Goal: Register for event/course

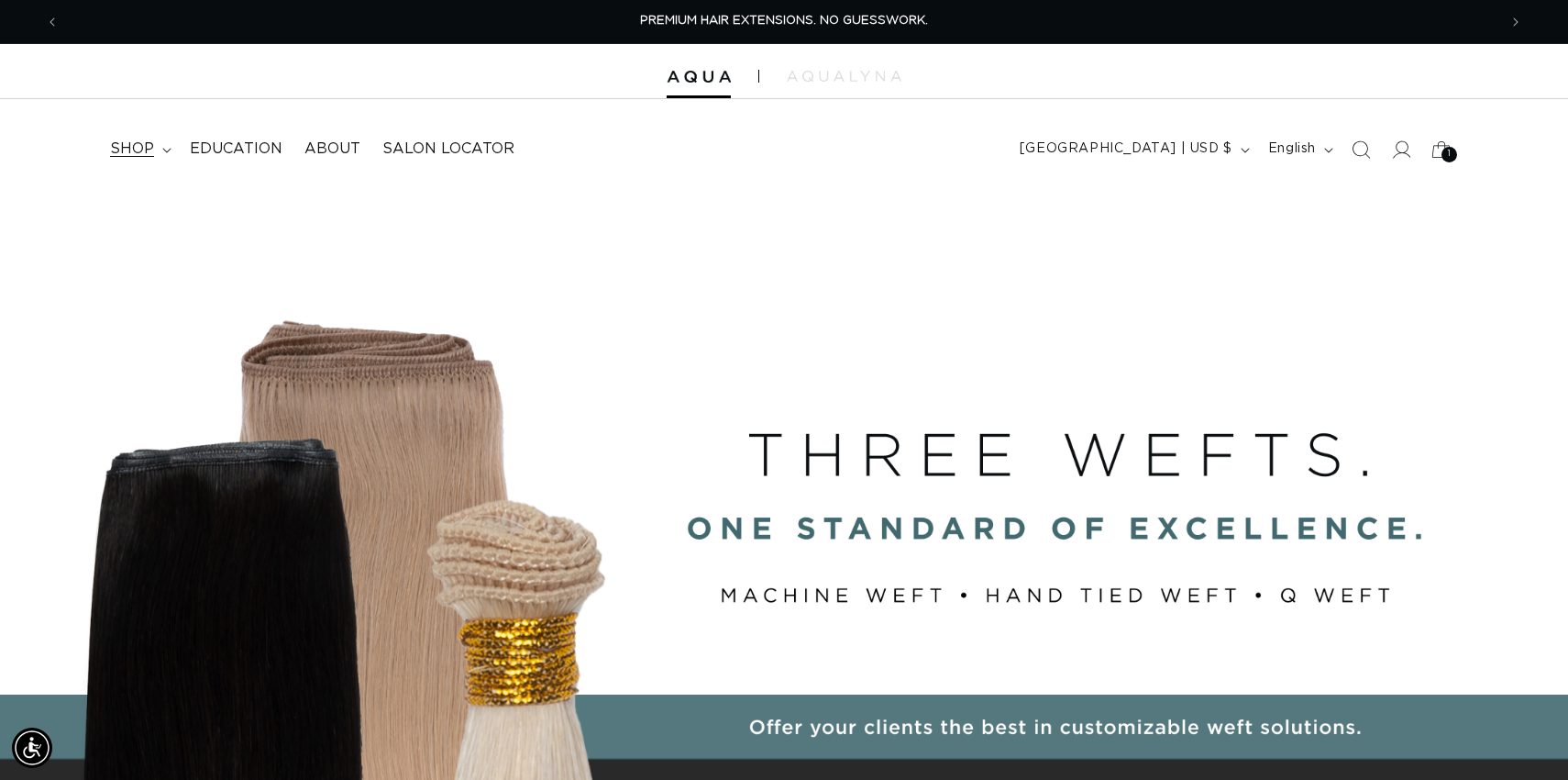
click at [135, 148] on span "shop" at bounding box center [133, 148] width 44 height 19
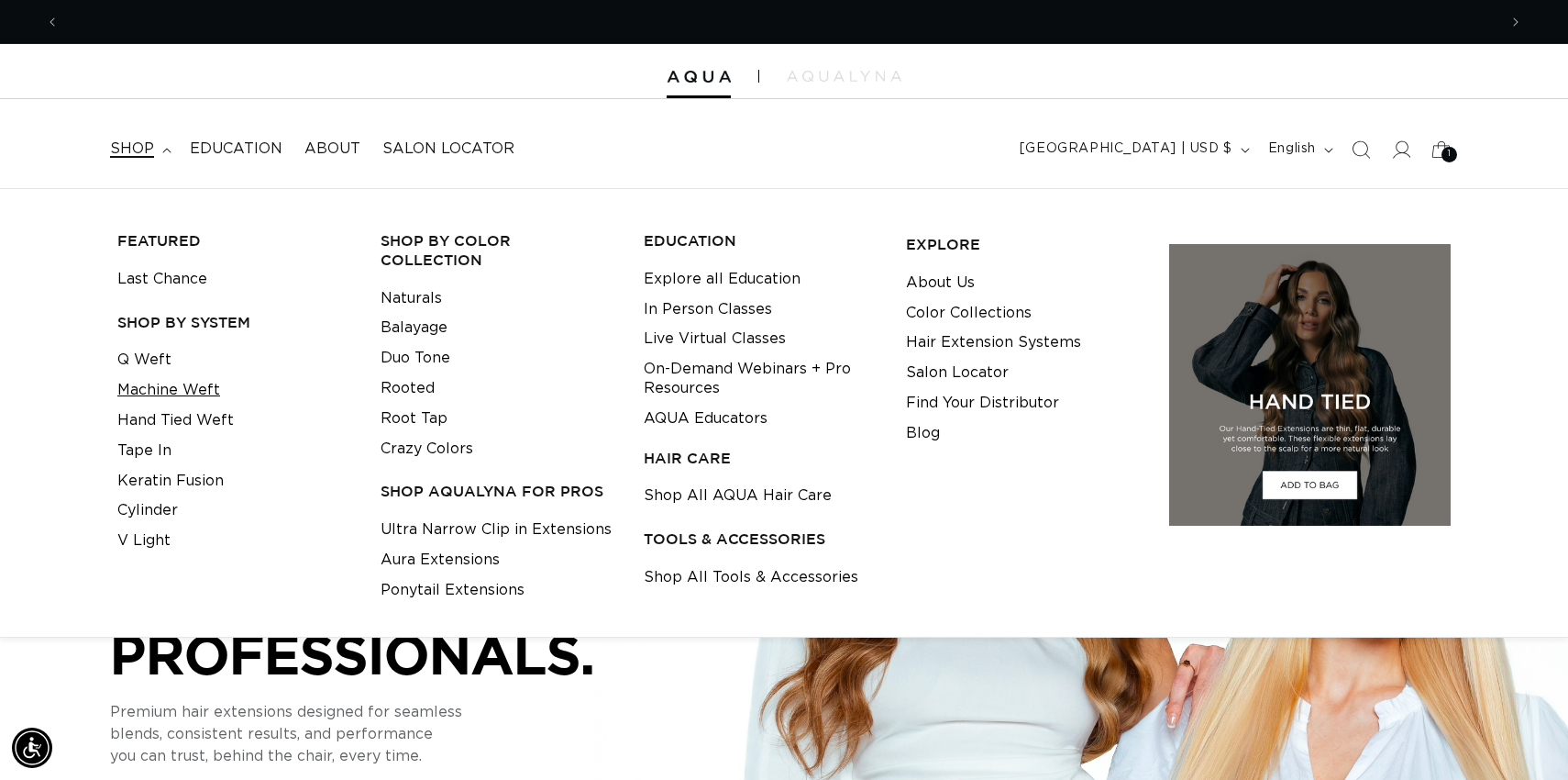
scroll to position [0, 1438]
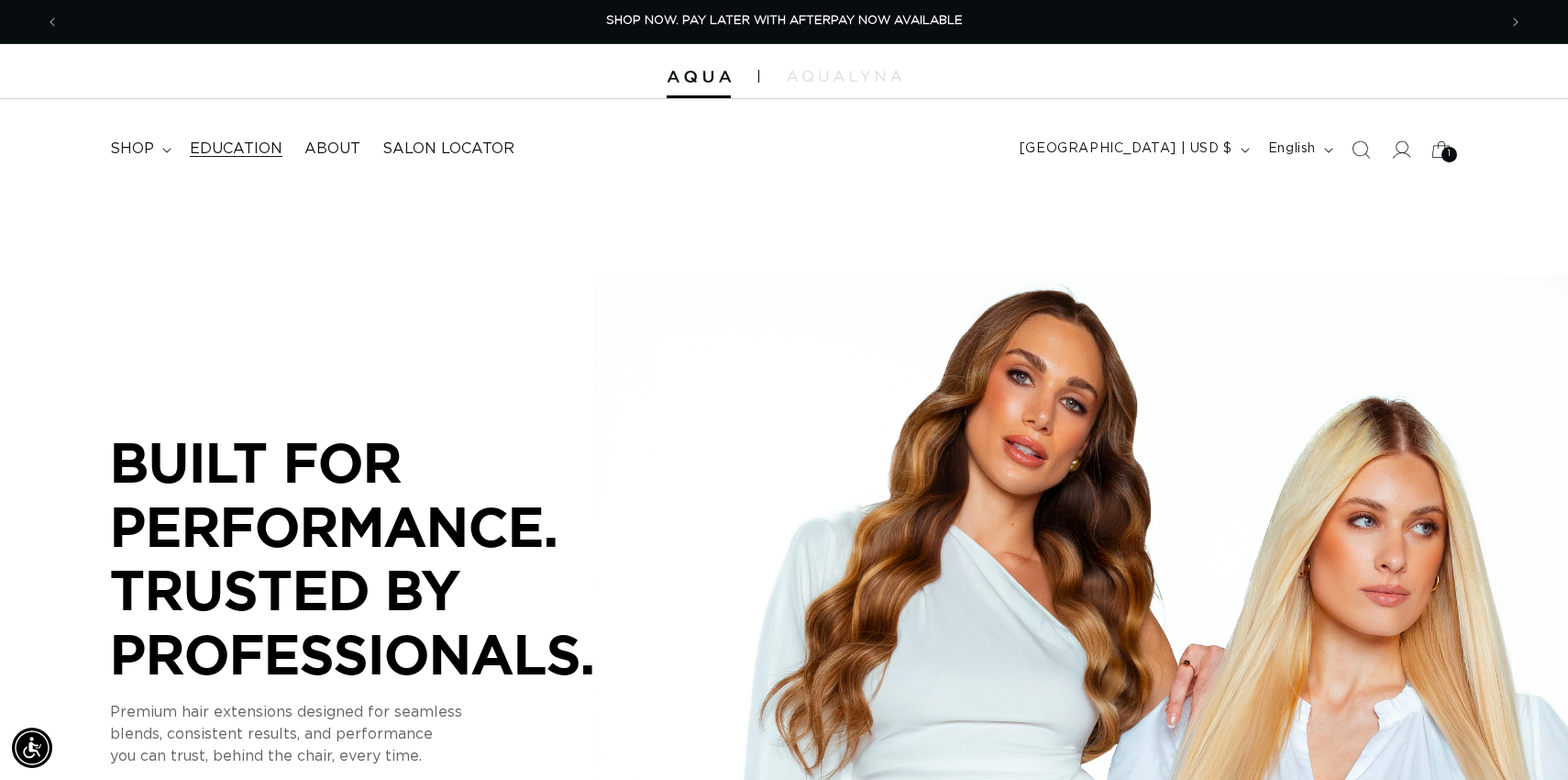
click at [238, 150] on span "Education" at bounding box center [236, 148] width 93 height 19
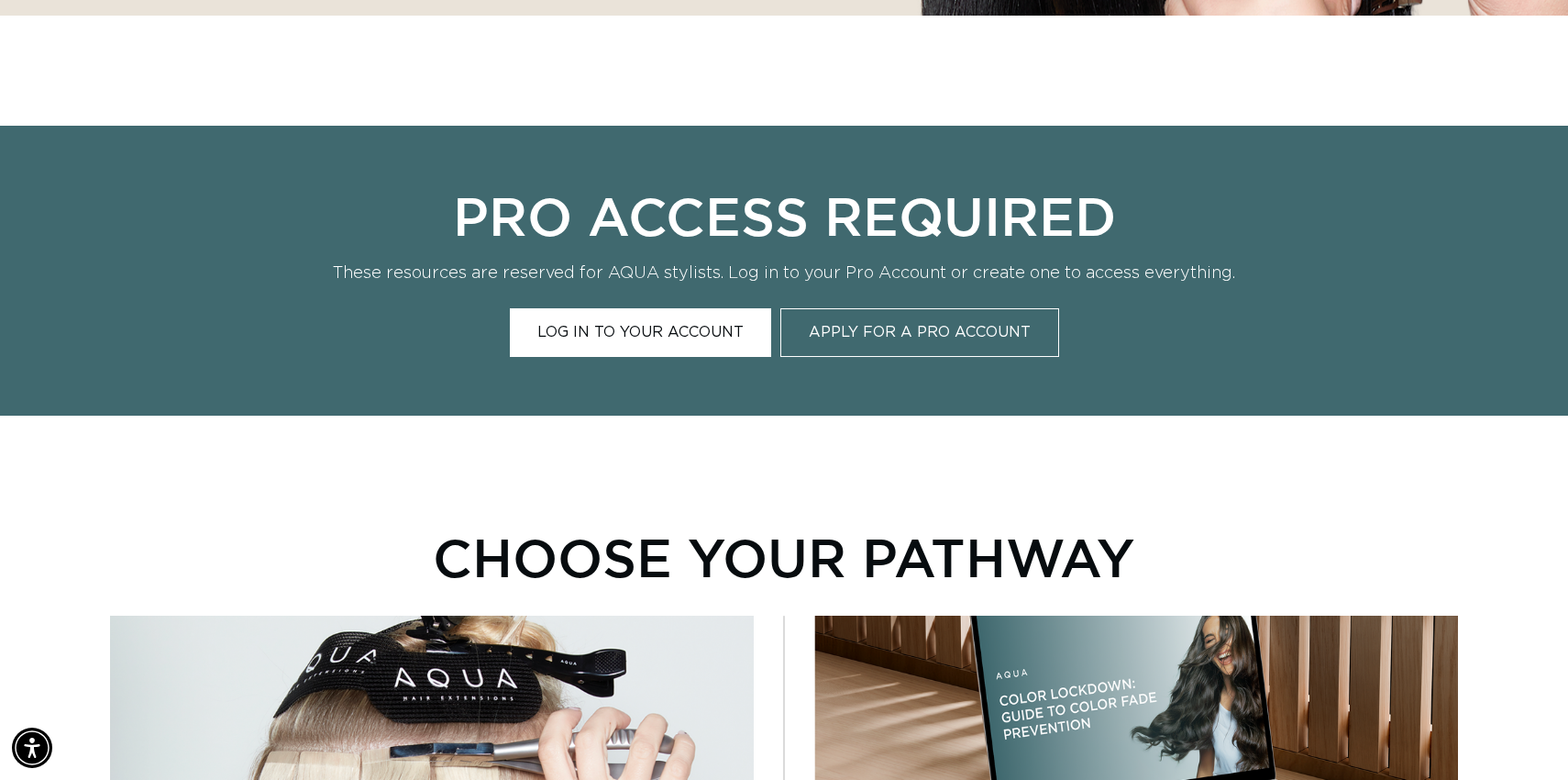
scroll to position [735, 0]
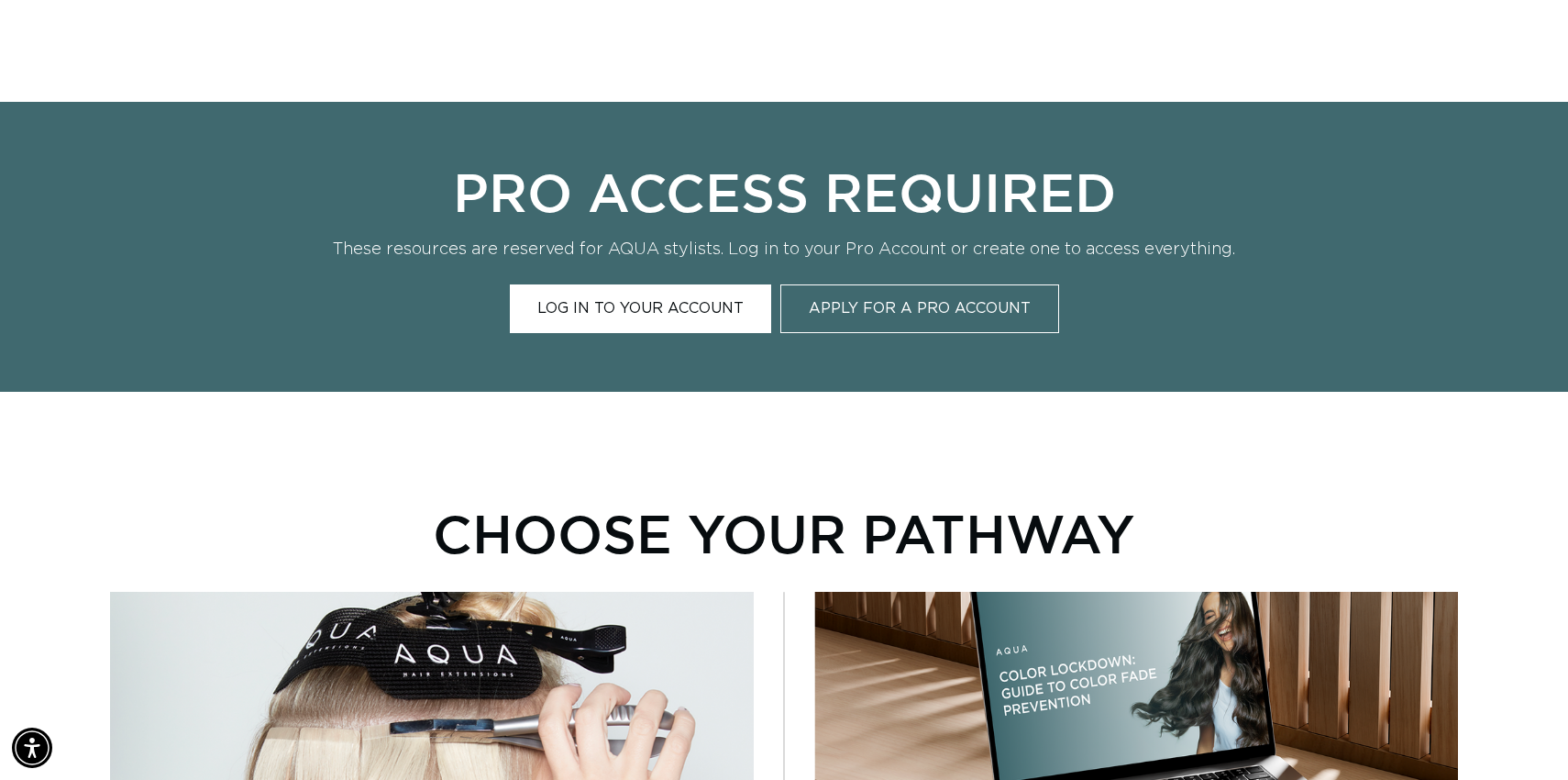
click at [686, 309] on link "Log In to Your Account" at bounding box center [641, 309] width 261 height 49
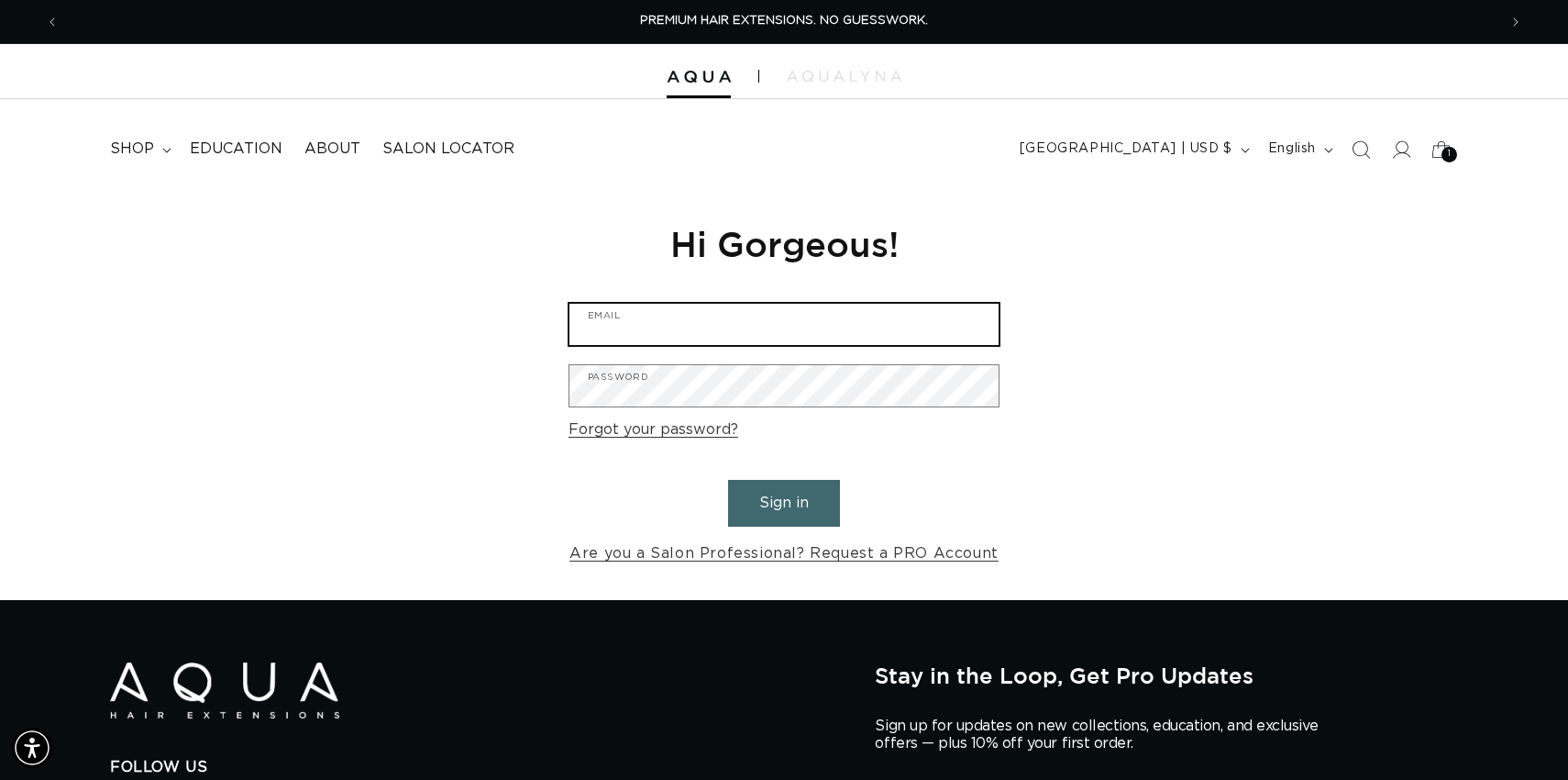
type input "leighanne@aquahairextensions.com"
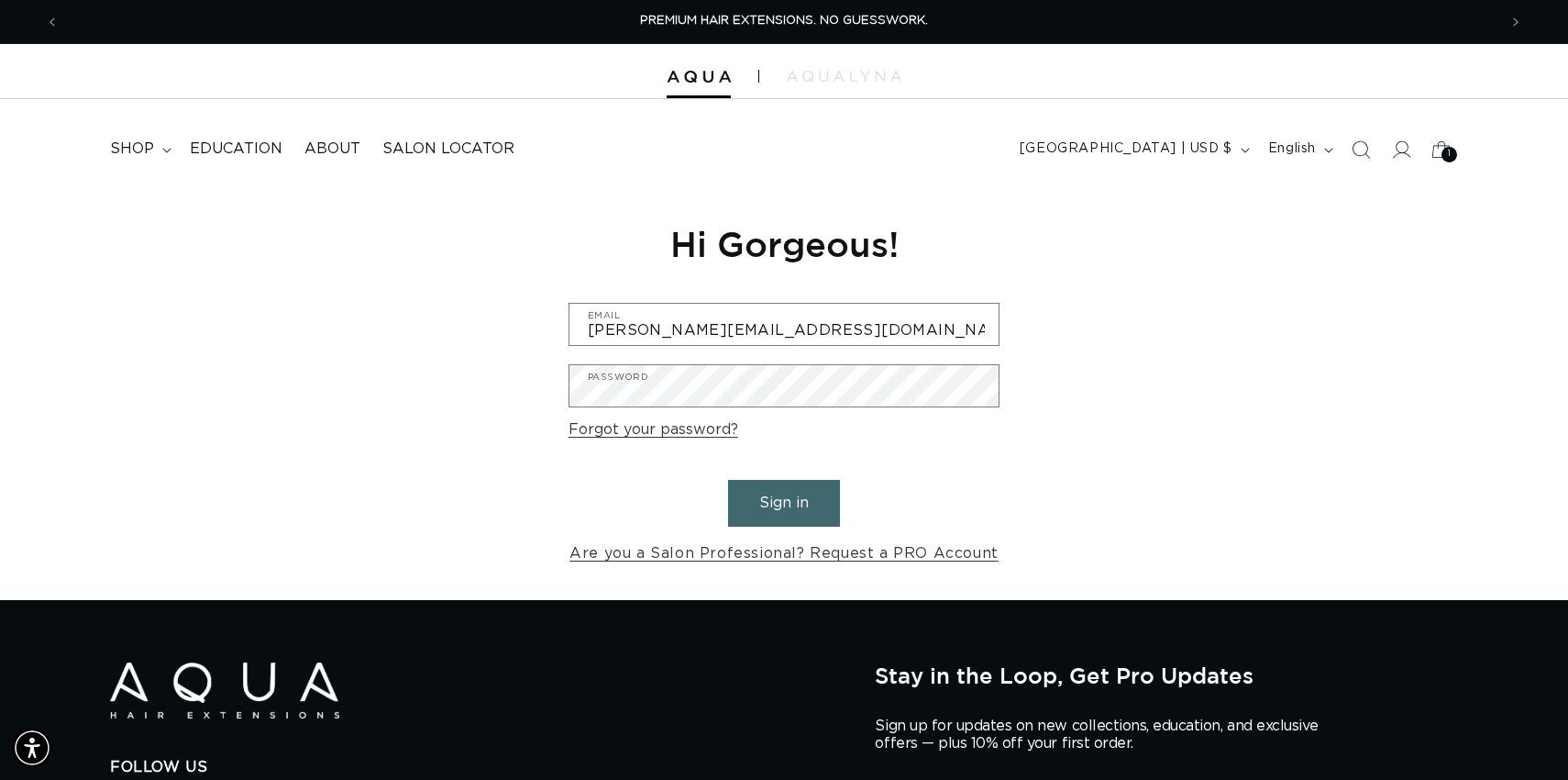
click at [779, 511] on button "Sign in" at bounding box center [784, 503] width 112 height 47
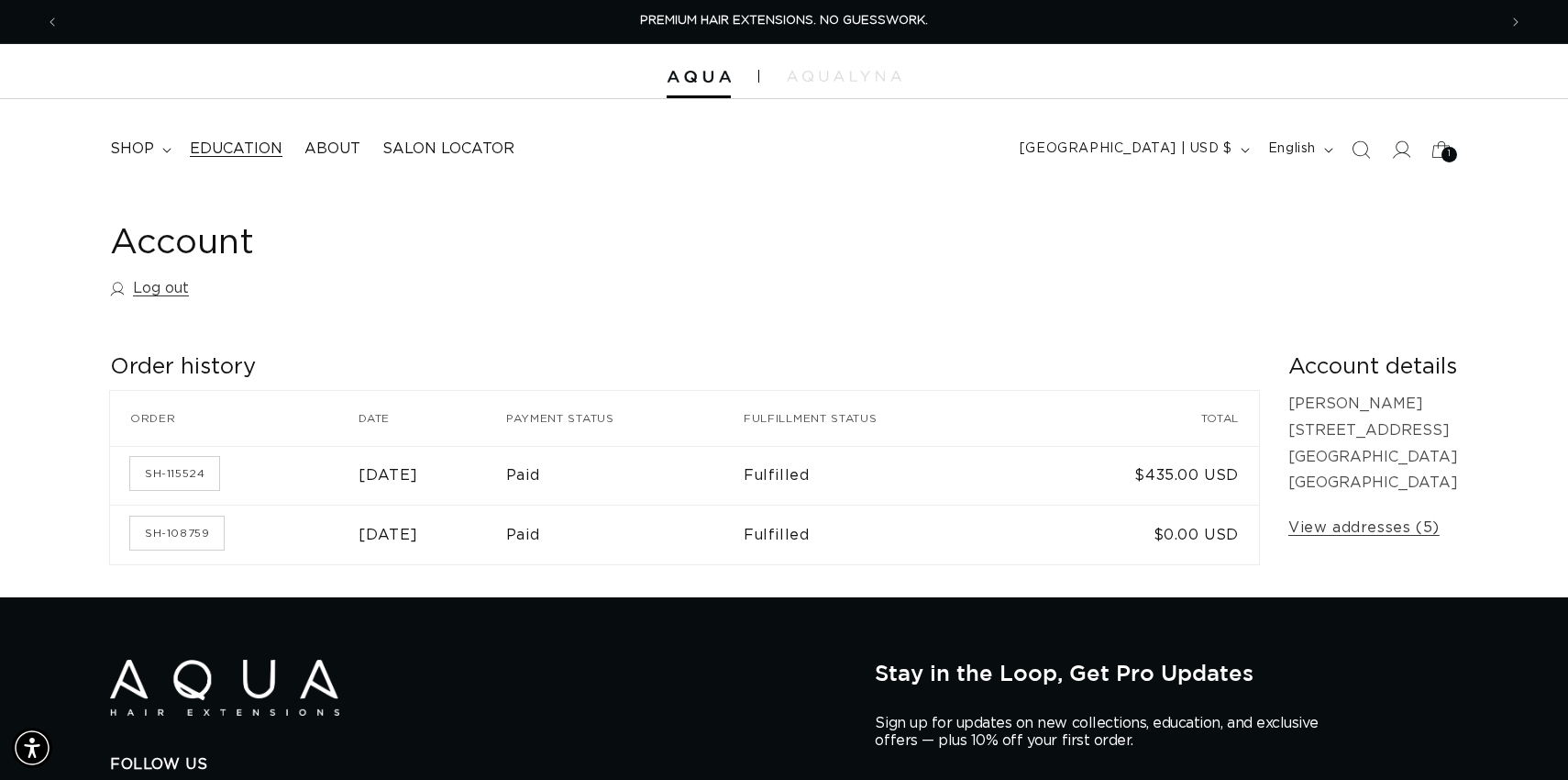
click at [230, 142] on span "Education" at bounding box center [236, 148] width 93 height 19
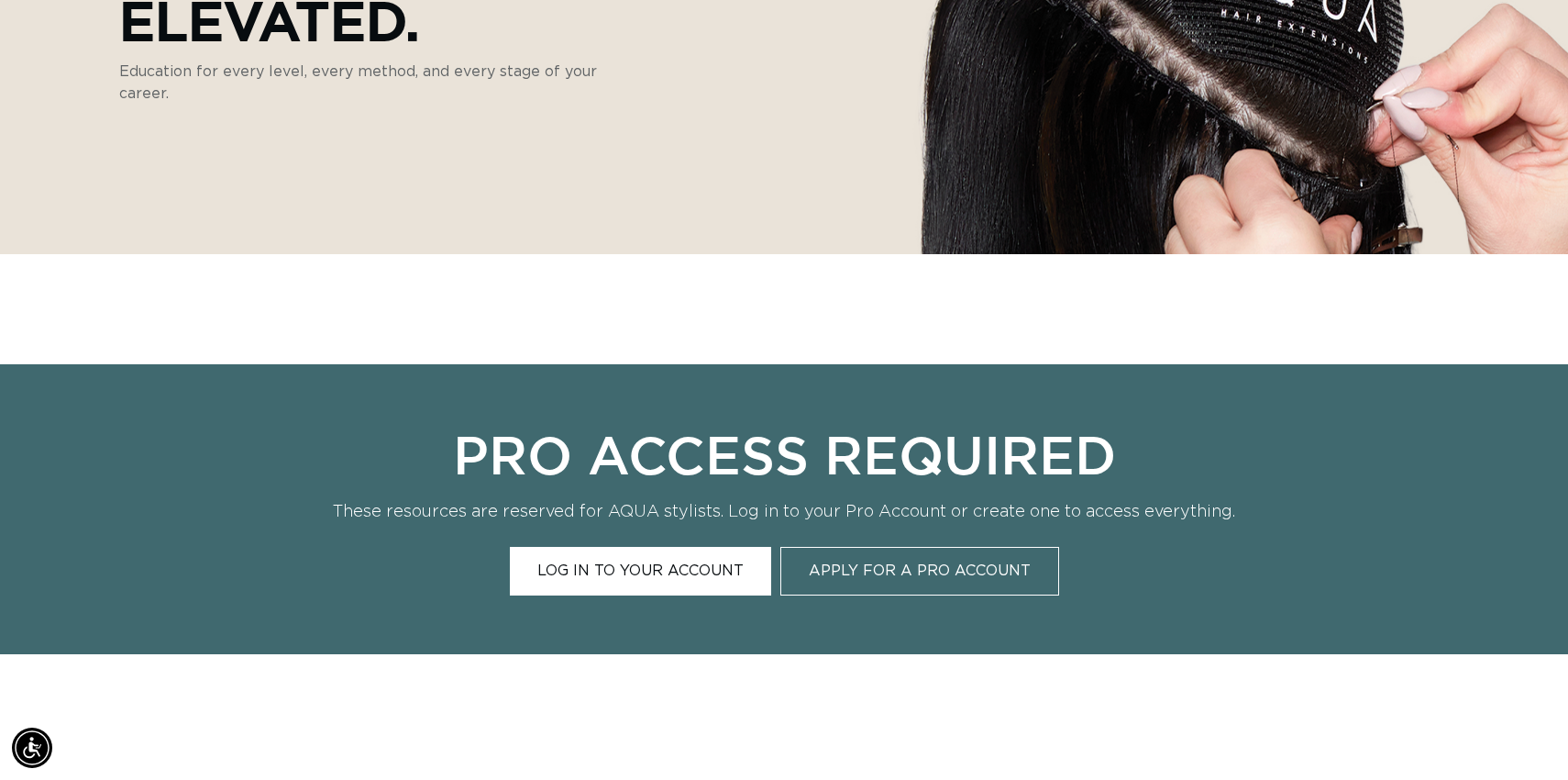
scroll to position [0, 1438]
click at [668, 581] on link "Log In to Your Account" at bounding box center [641, 571] width 261 height 49
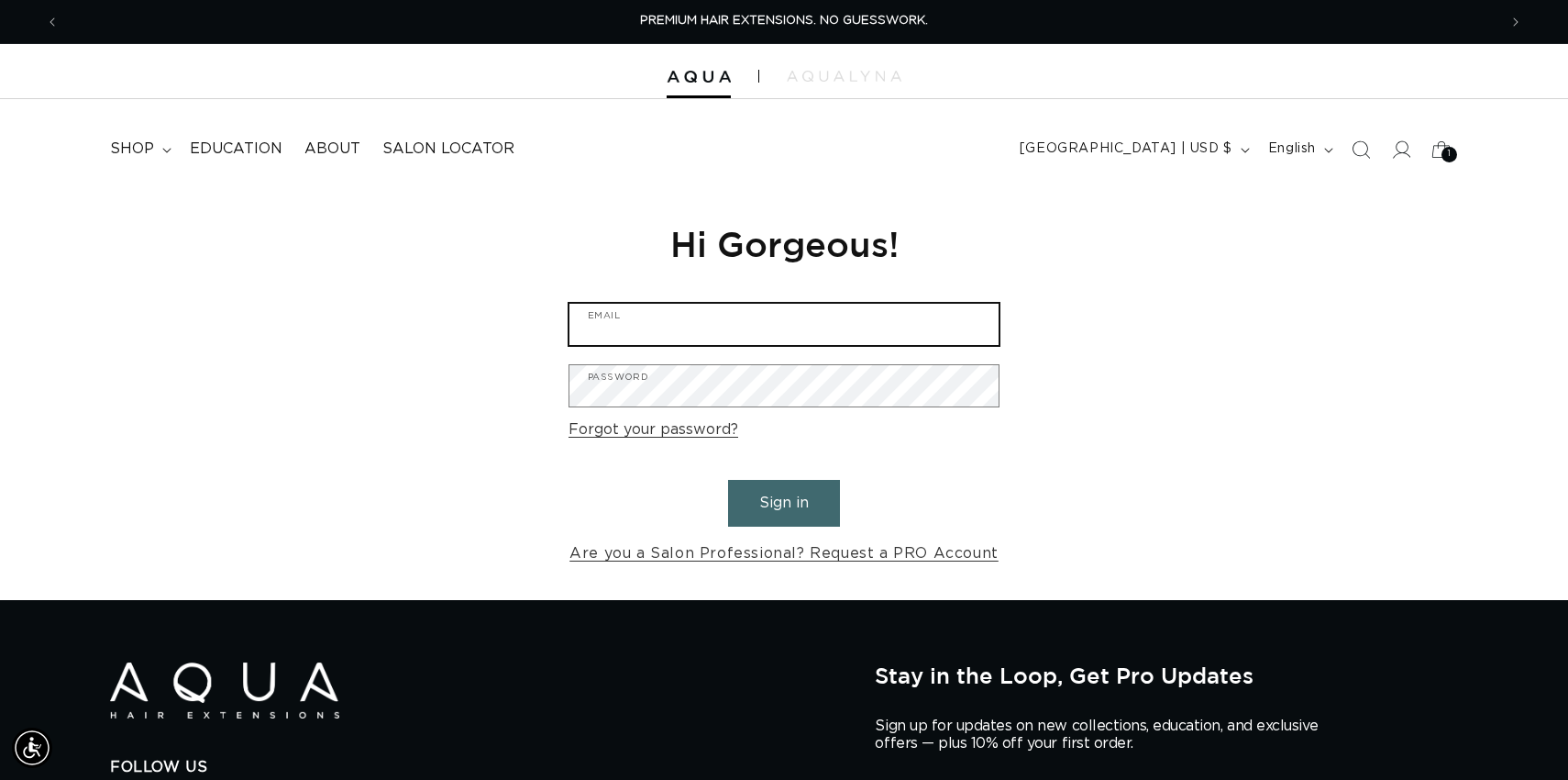
type input "leighanne@aquahairextensions.com"
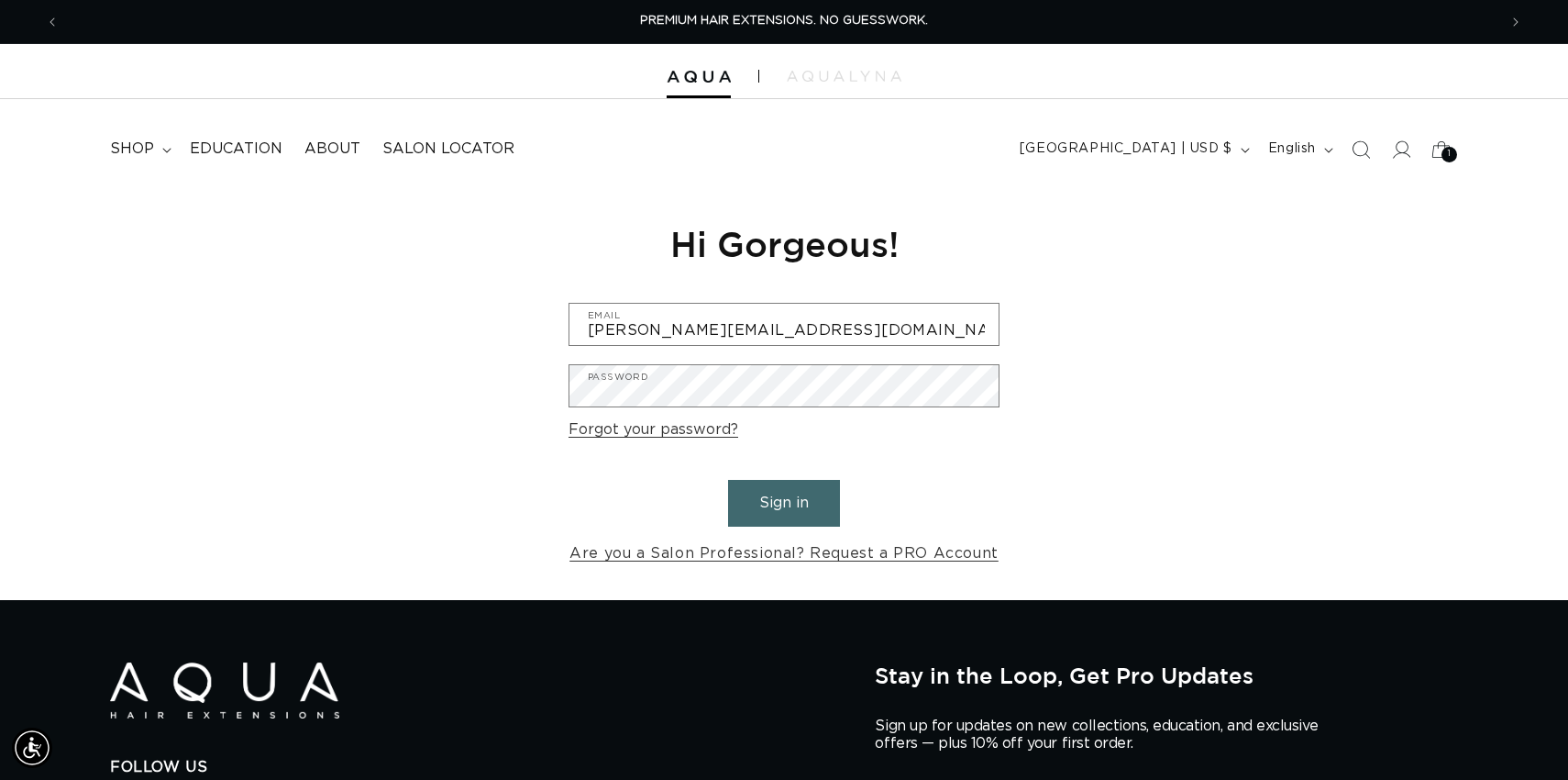
click at [806, 499] on button "Sign in" at bounding box center [784, 503] width 112 height 47
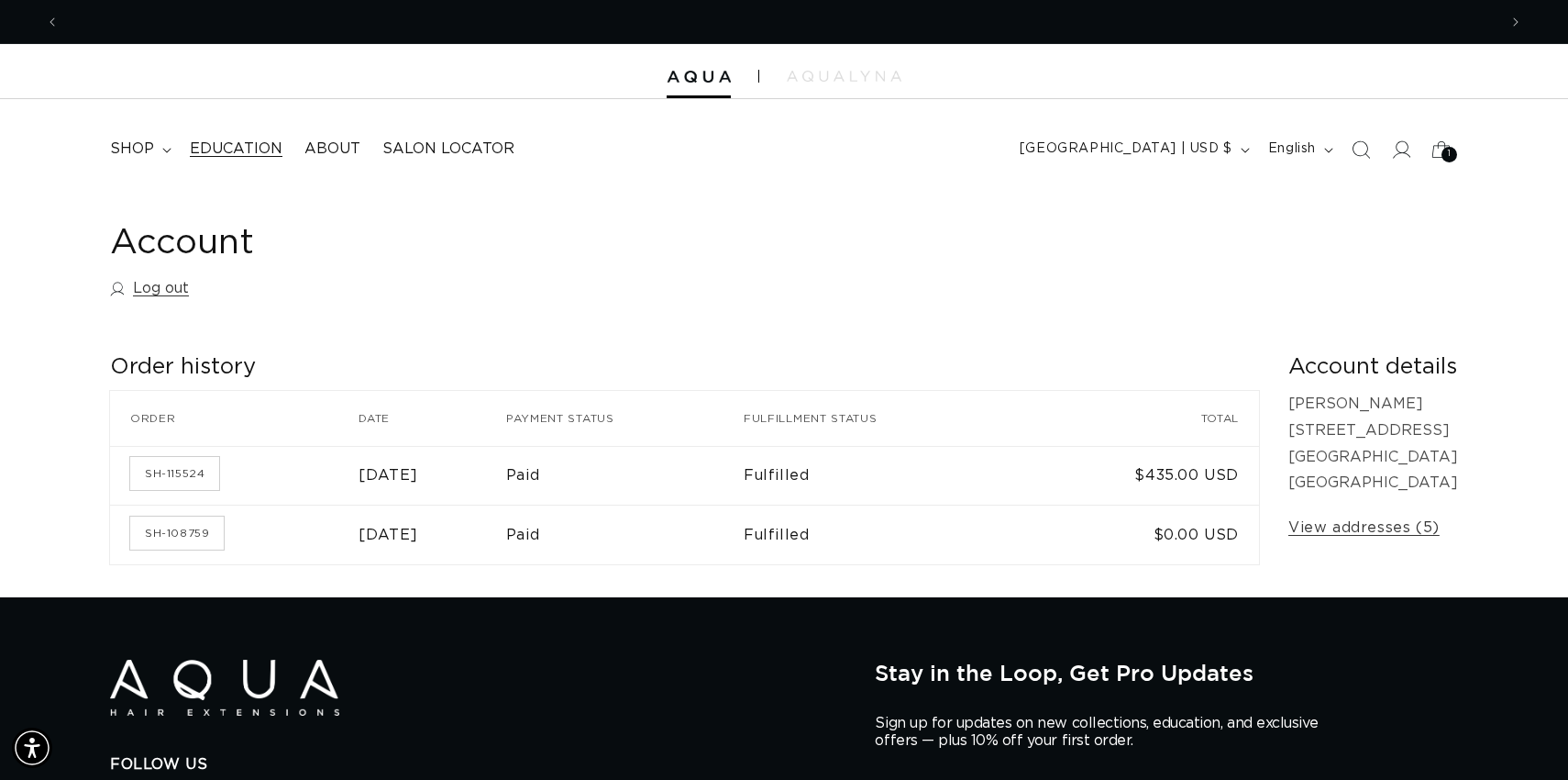
scroll to position [0, 2876]
click at [252, 146] on span "Education" at bounding box center [236, 148] width 93 height 19
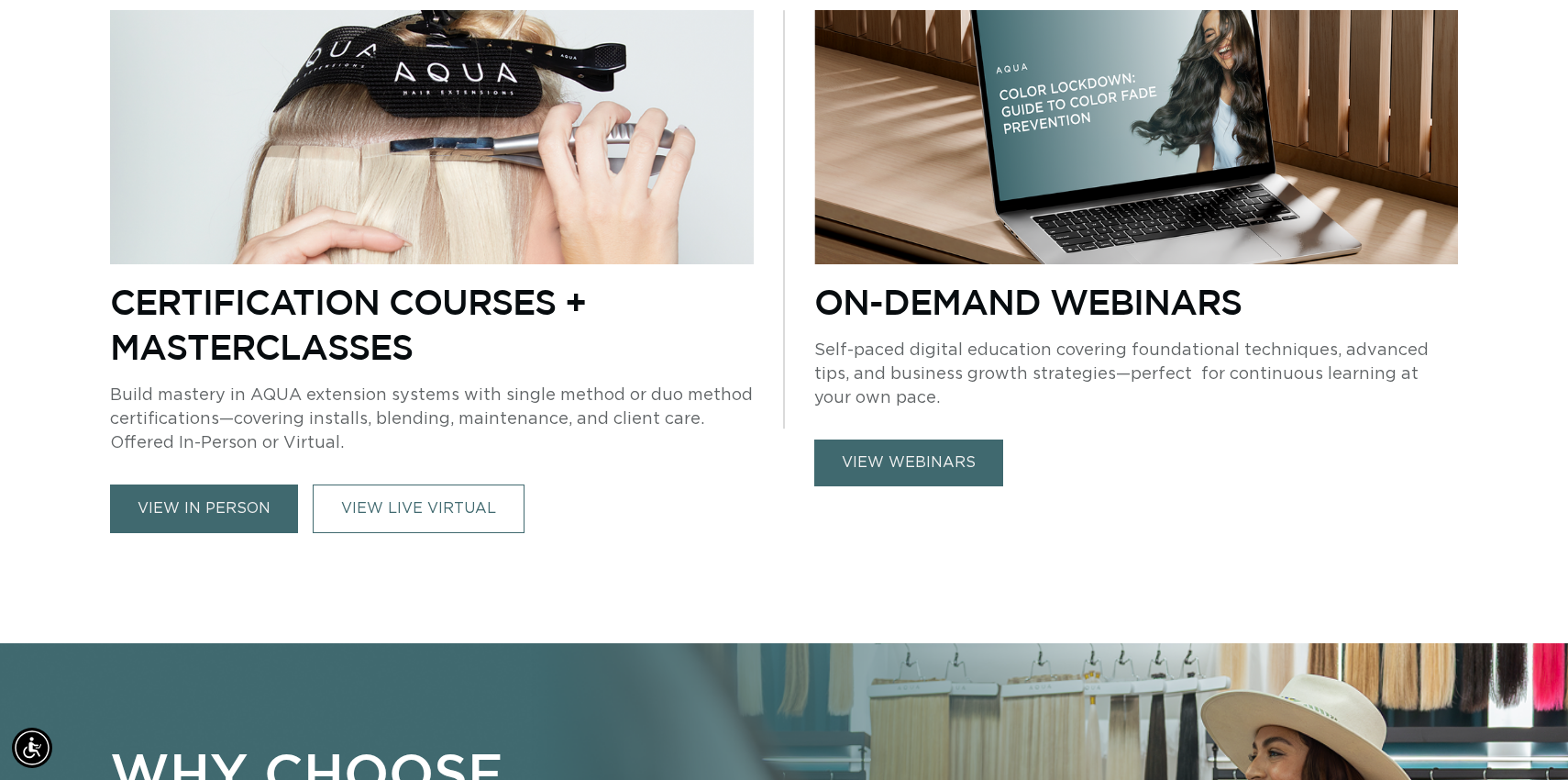
scroll to position [0, 1438]
click at [212, 511] on link "view in person" at bounding box center [204, 508] width 188 height 49
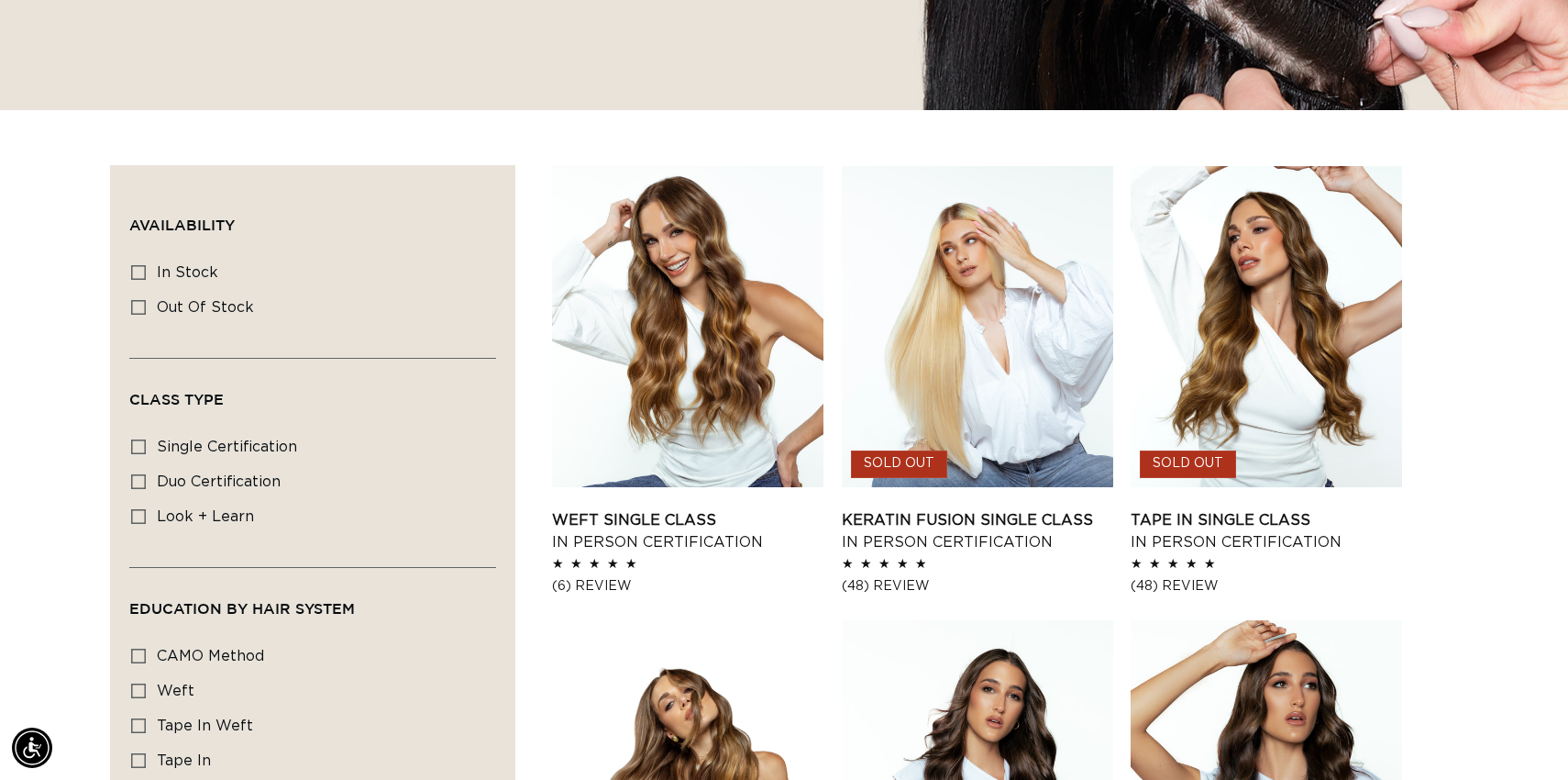
scroll to position [378, 0]
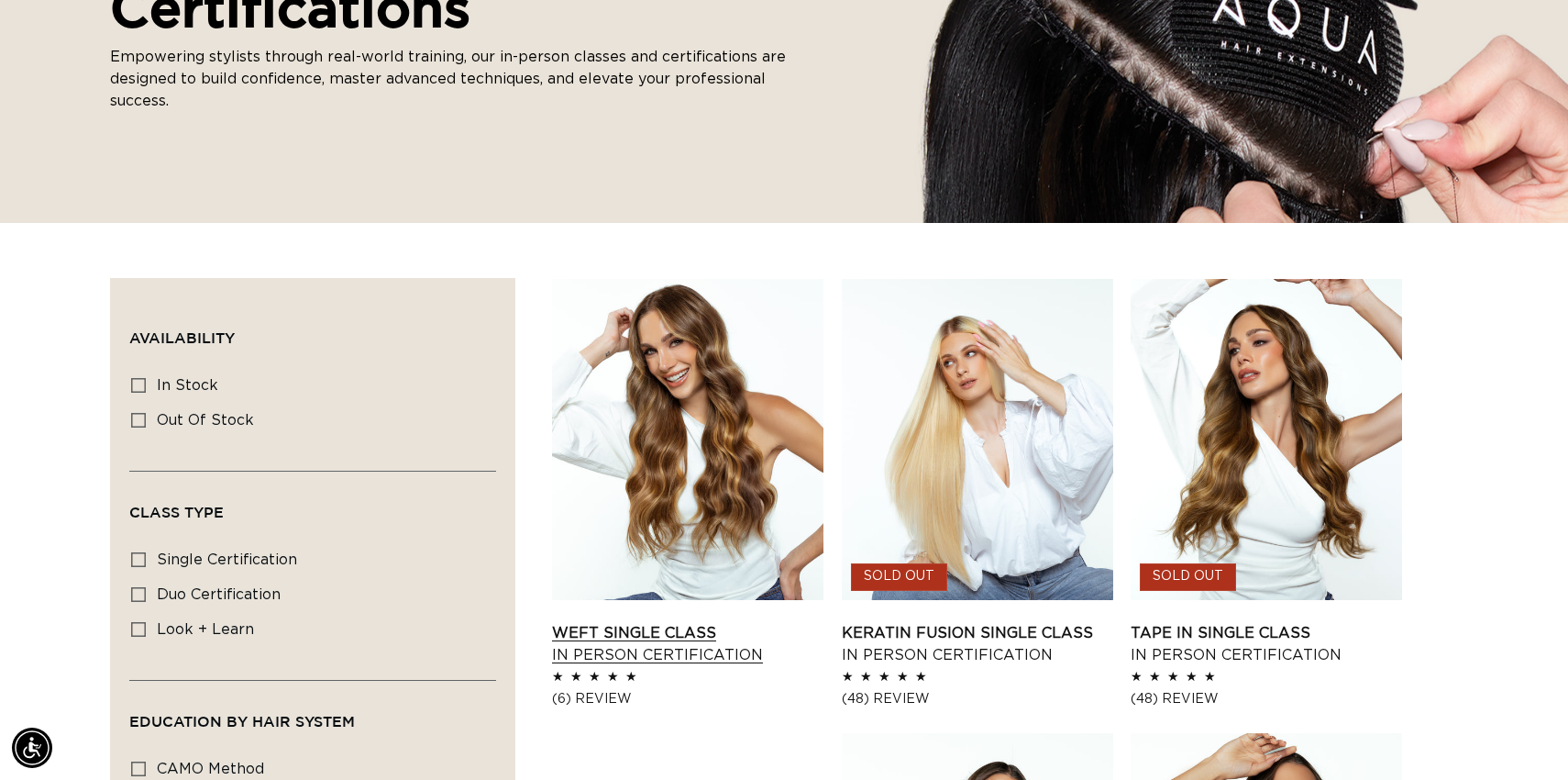
click at [689, 622] on link "Weft Single Class In Person Certification" at bounding box center [688, 644] width 272 height 44
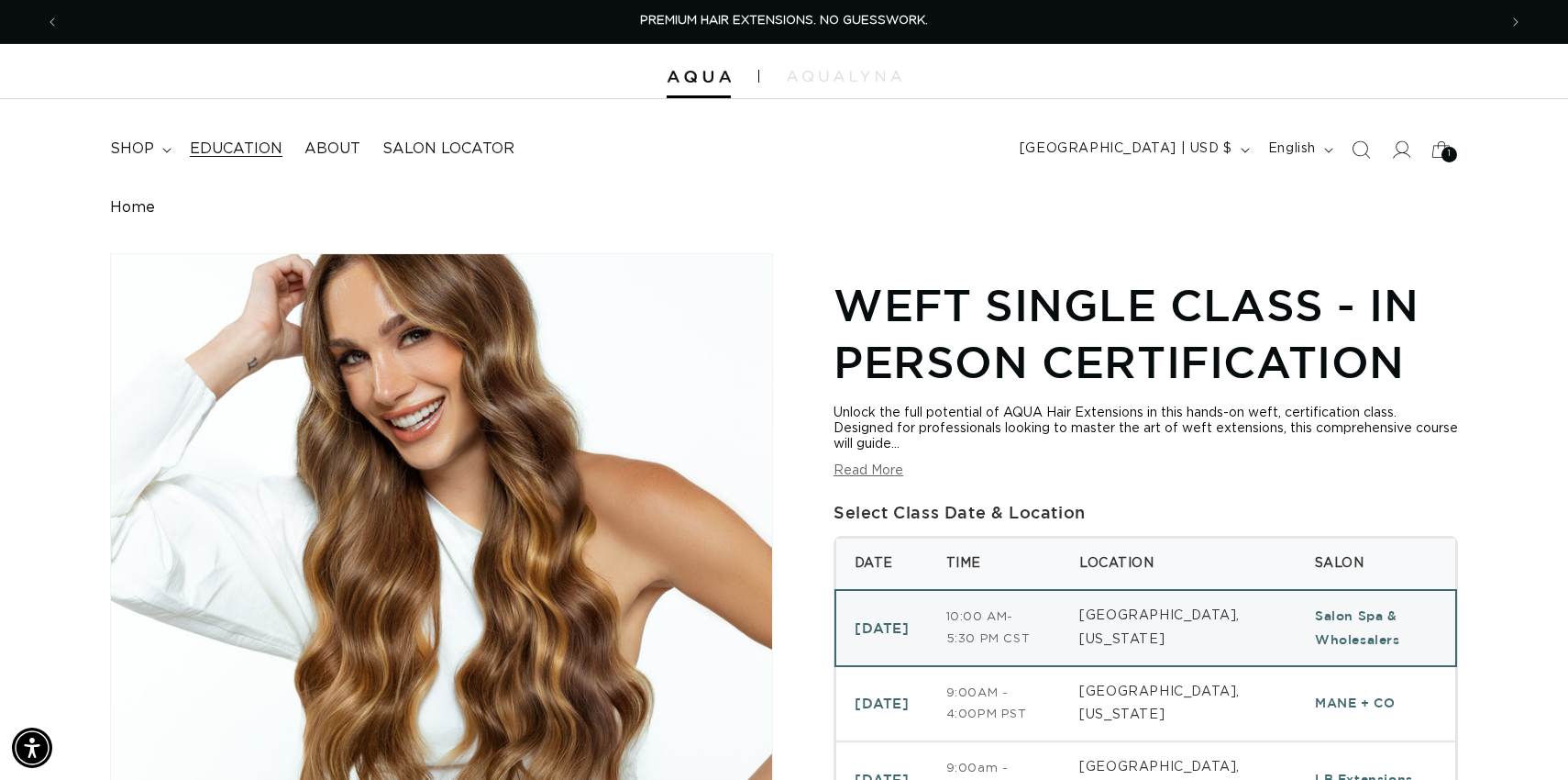
click at [253, 145] on span "Education" at bounding box center [236, 148] width 93 height 19
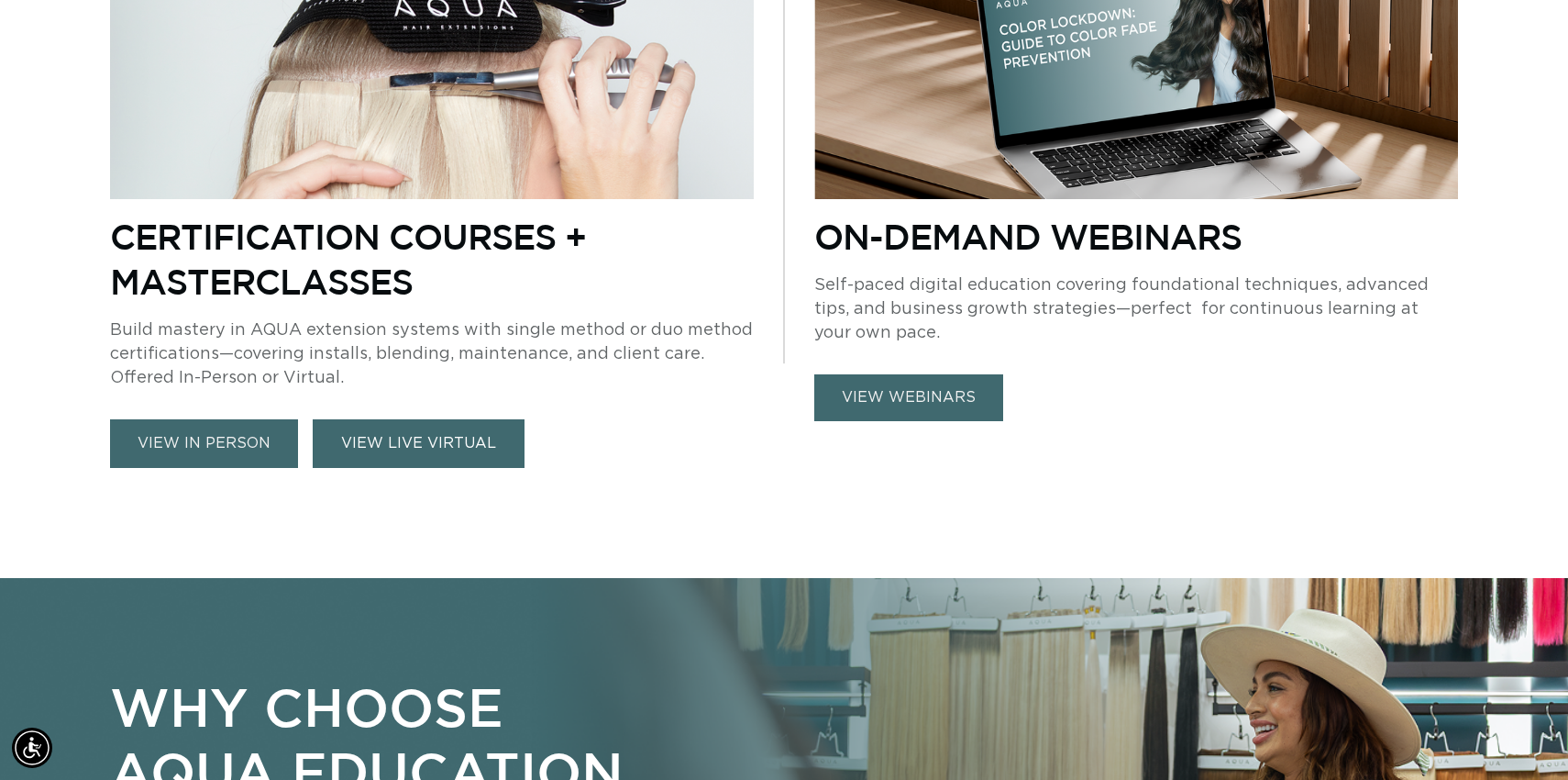
scroll to position [0, 1438]
click at [392, 433] on link "VIEW LIVE VIRTUAL" at bounding box center [419, 443] width 212 height 49
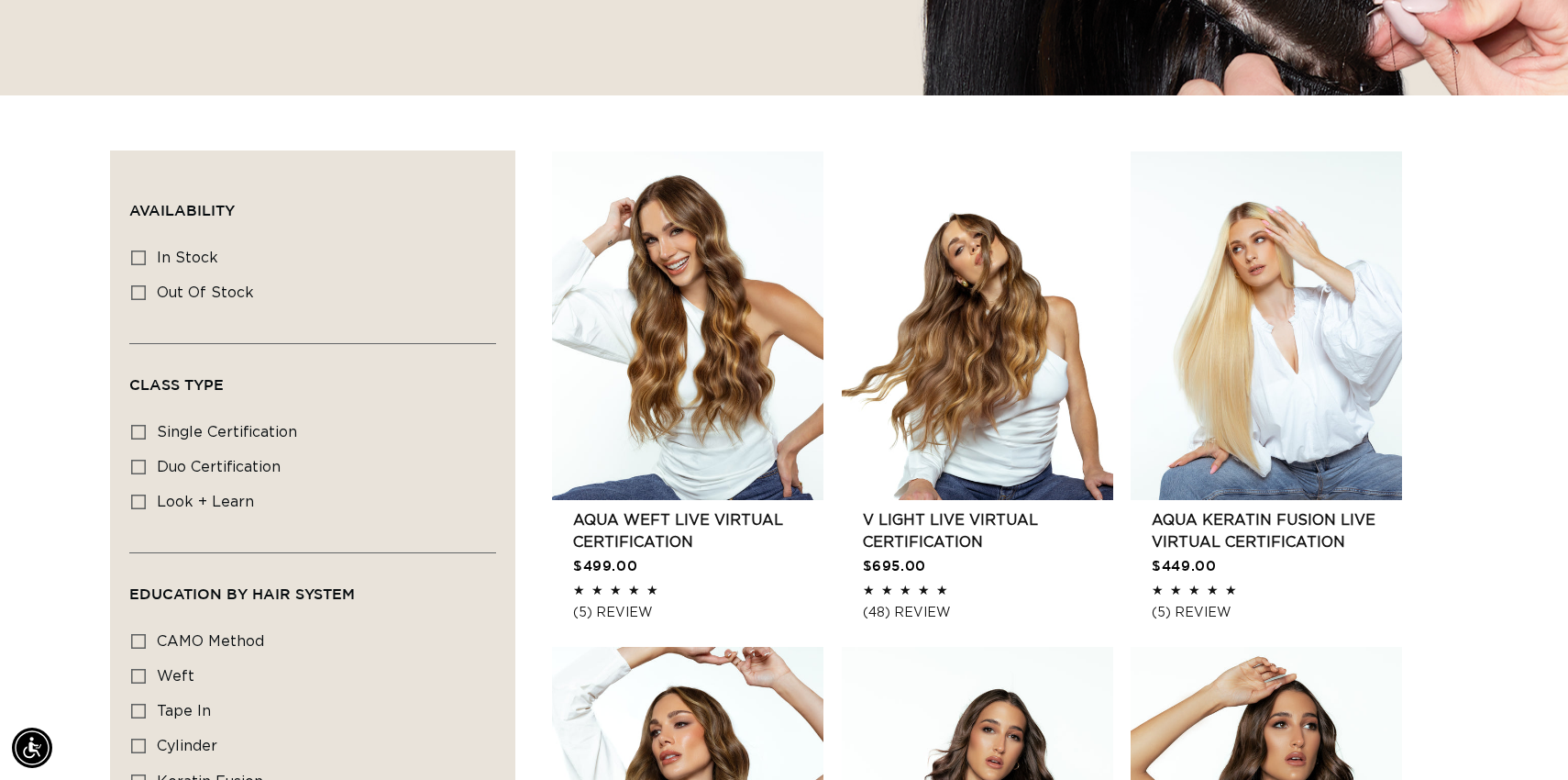
scroll to position [505, 0]
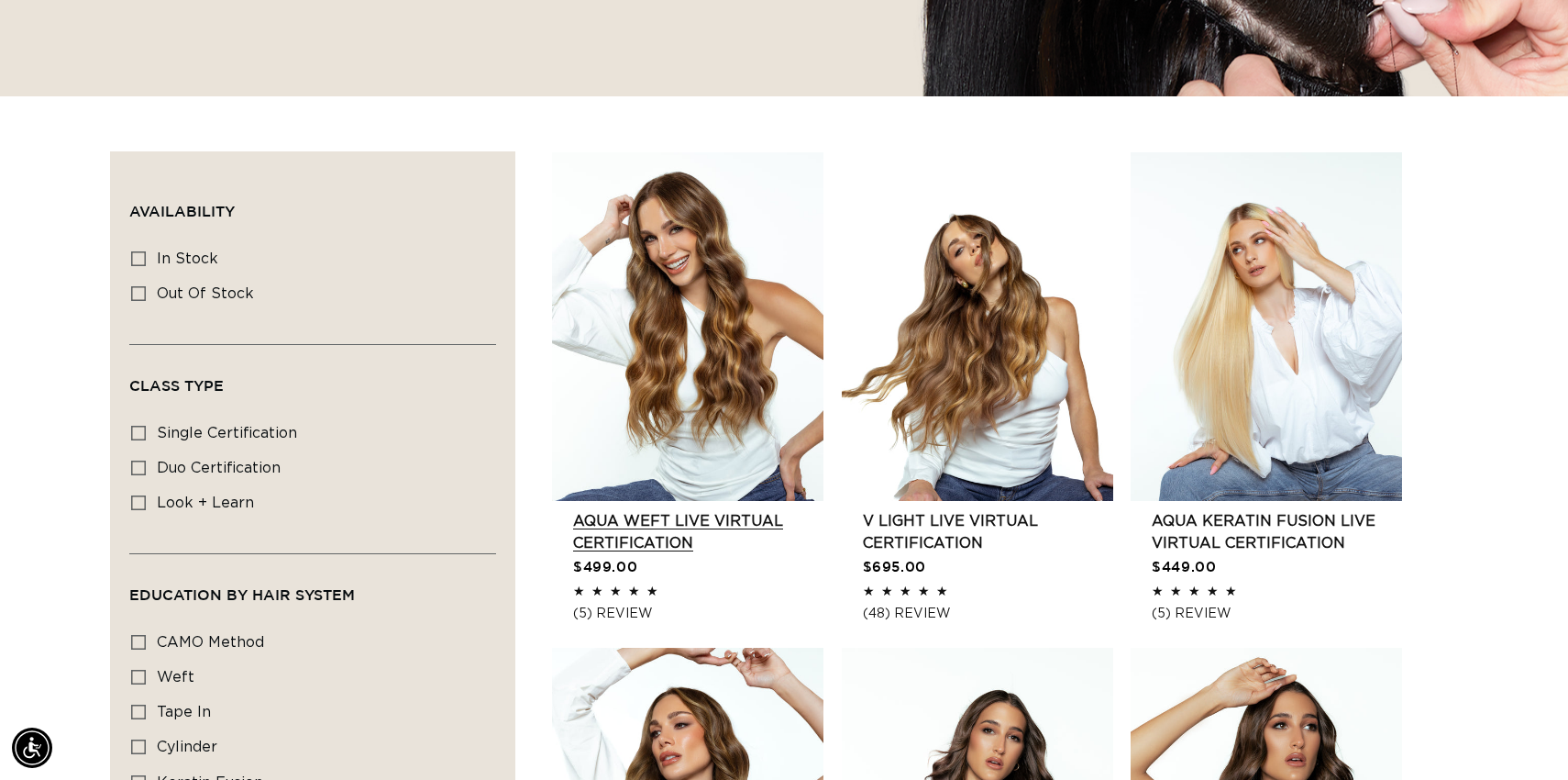
click at [686, 510] on link "AQUA Weft LIVE VIRTUAL Certification" at bounding box center [699, 532] width 250 height 44
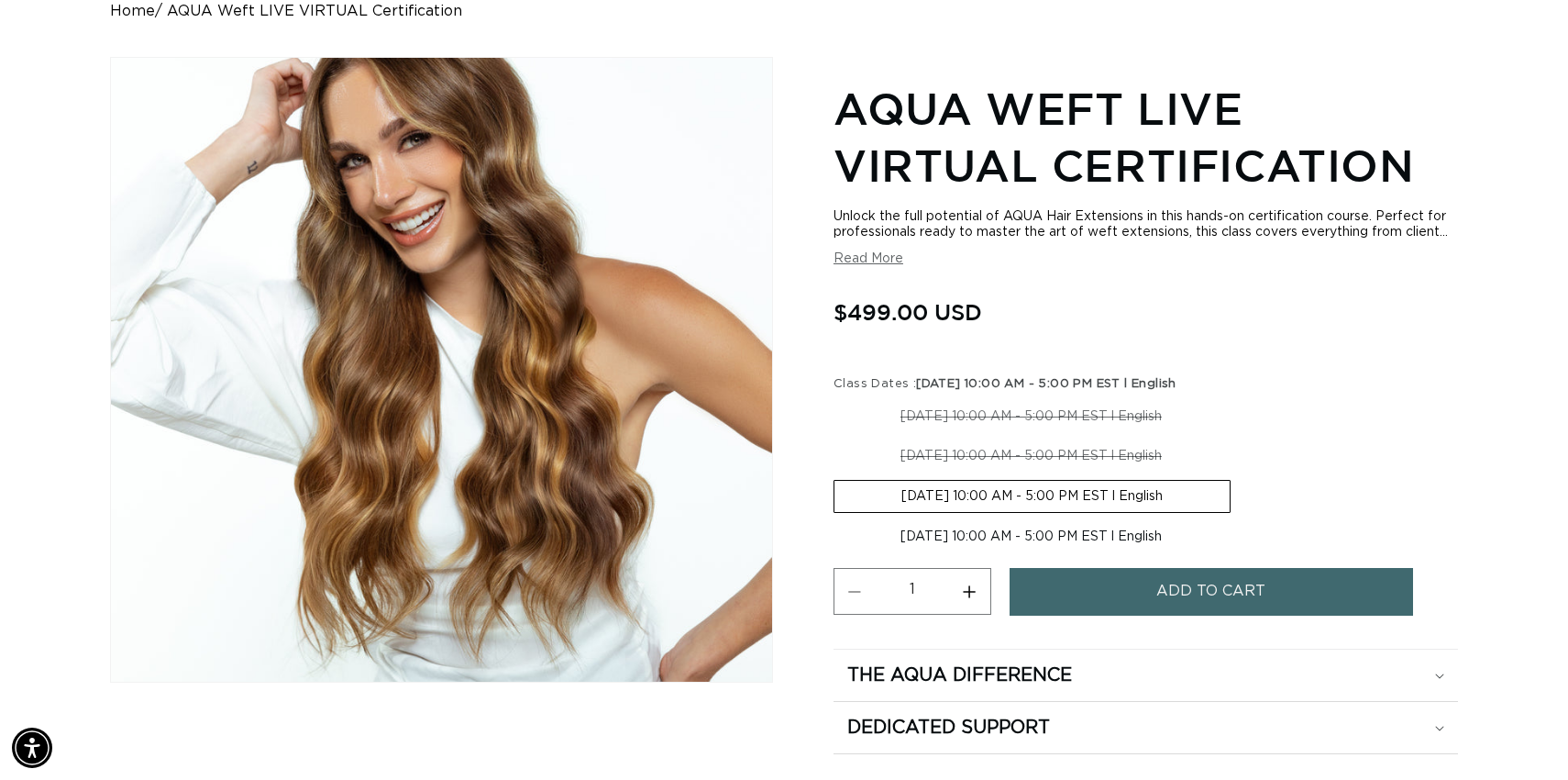
scroll to position [0, 1438]
